Goal: Navigation & Orientation: Understand site structure

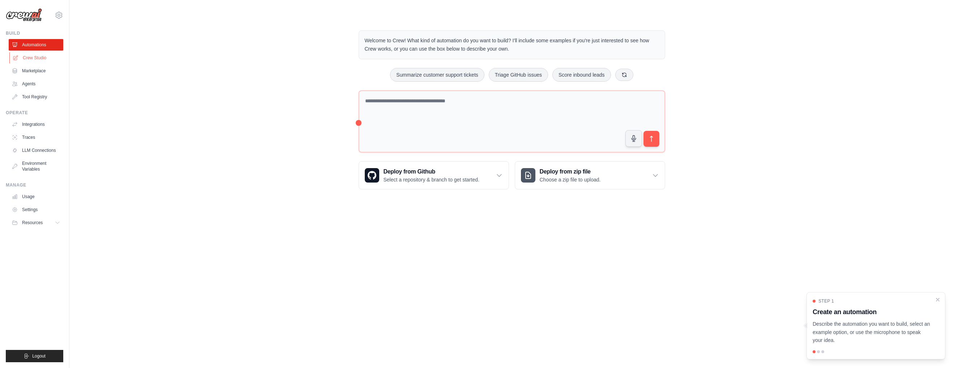
click at [40, 54] on link "Crew Studio" at bounding box center [36, 58] width 55 height 12
click at [41, 72] on link "Marketplace" at bounding box center [36, 71] width 55 height 12
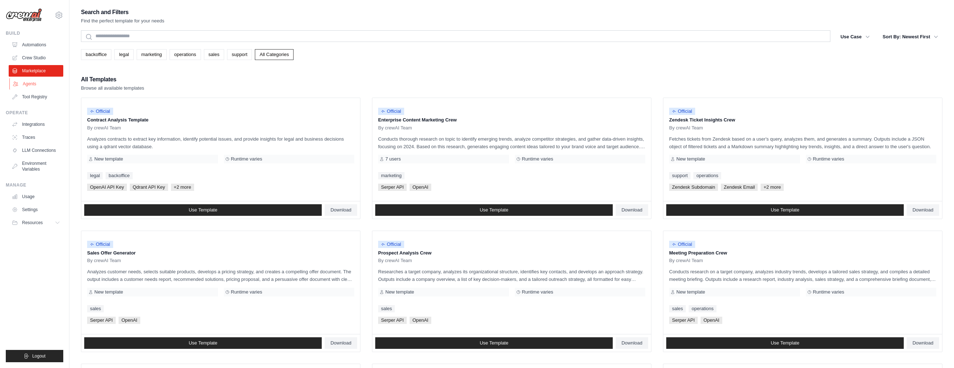
click at [40, 85] on link "Agents" at bounding box center [36, 84] width 55 height 12
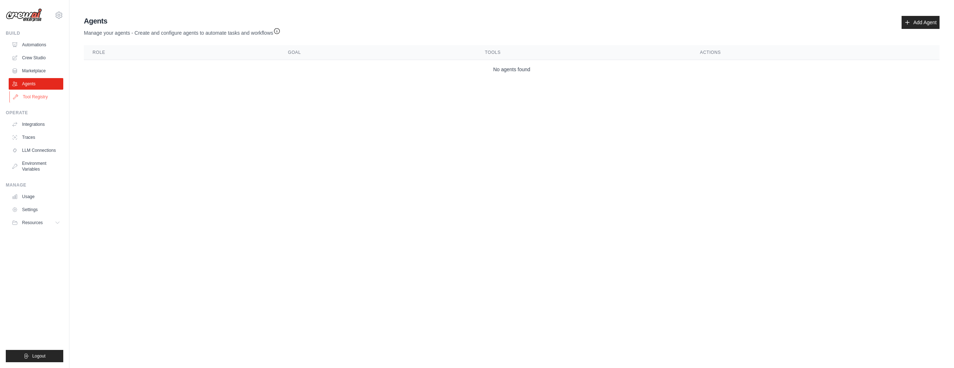
click at [41, 96] on link "Tool Registry" at bounding box center [36, 97] width 55 height 12
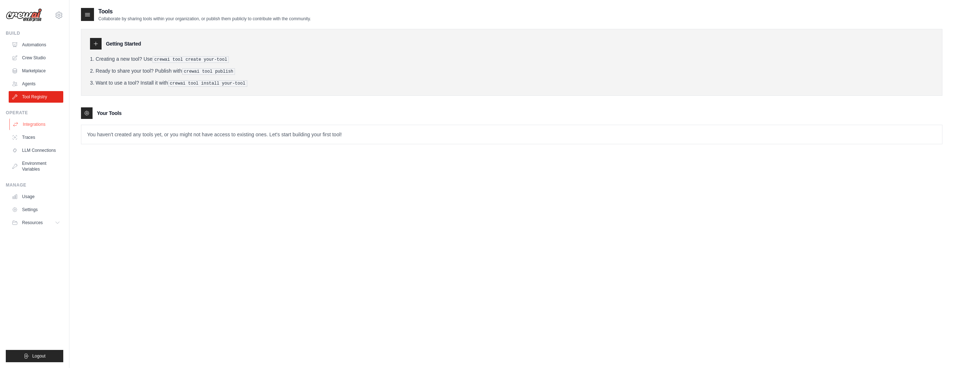
click at [47, 121] on link "Integrations" at bounding box center [36, 125] width 55 height 12
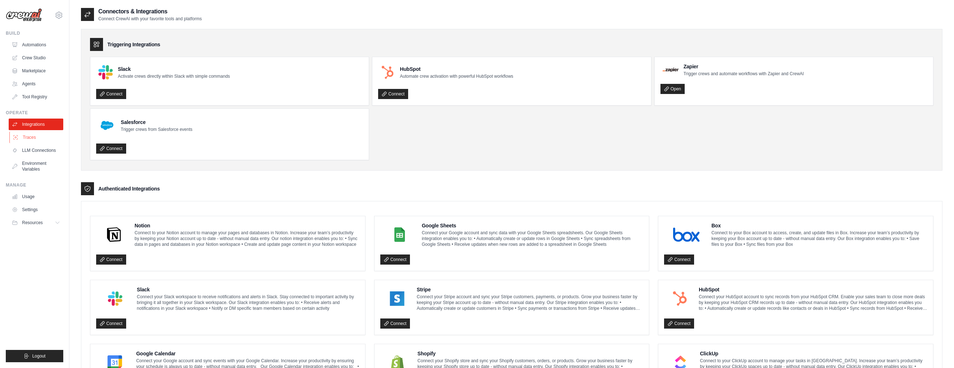
click at [43, 139] on link "Traces" at bounding box center [36, 138] width 55 height 12
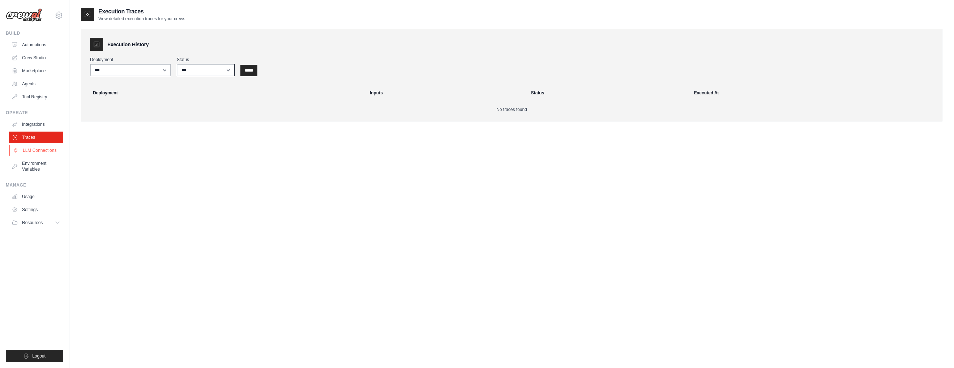
click at [40, 153] on link "LLM Connections" at bounding box center [36, 151] width 55 height 12
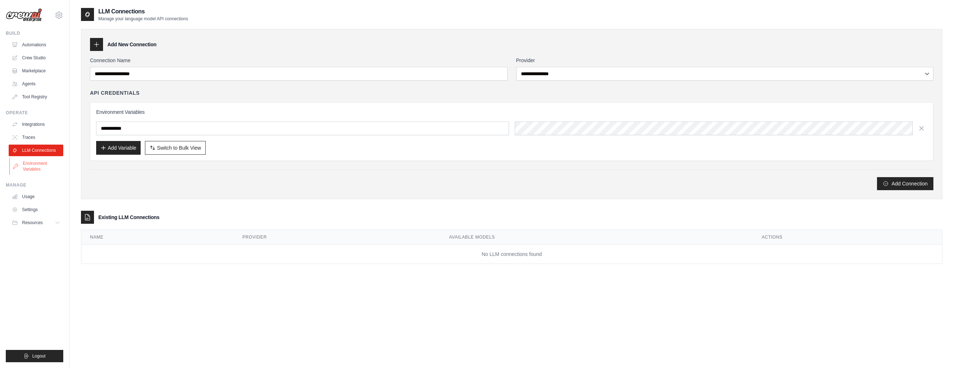
click at [34, 168] on link "Environment Variables" at bounding box center [36, 166] width 55 height 17
